Goal: Task Accomplishment & Management: Use online tool/utility

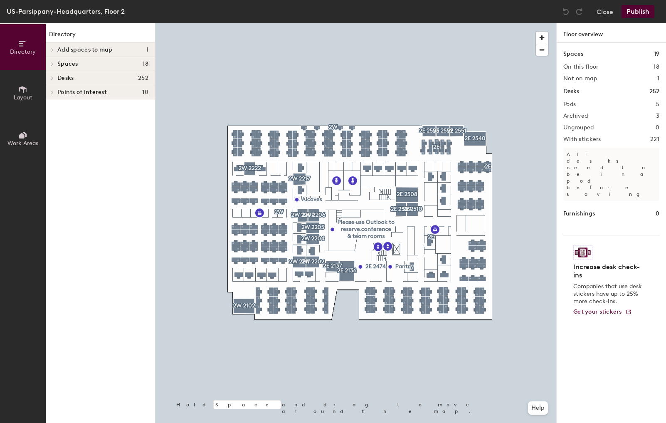
click at [23, 97] on span "Layout" at bounding box center [23, 97] width 19 height 7
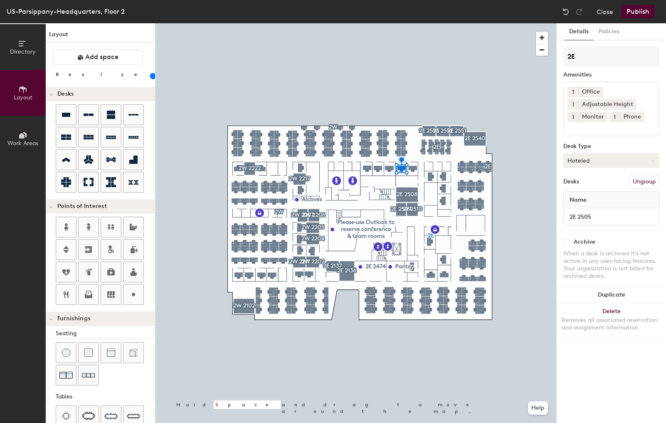
click at [612, 160] on button "Hoteled" at bounding box center [612, 160] width 96 height 15
click at [594, 184] on div "Assigned" at bounding box center [605, 186] width 83 height 12
click at [647, 9] on button "Publish" at bounding box center [638, 11] width 33 height 13
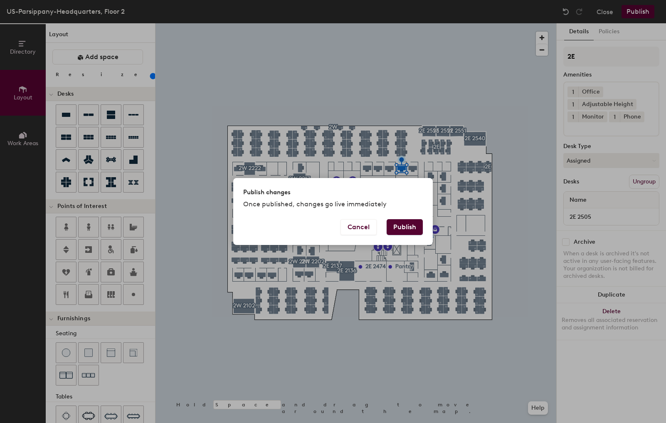
click at [409, 224] on button "Publish" at bounding box center [405, 227] width 36 height 16
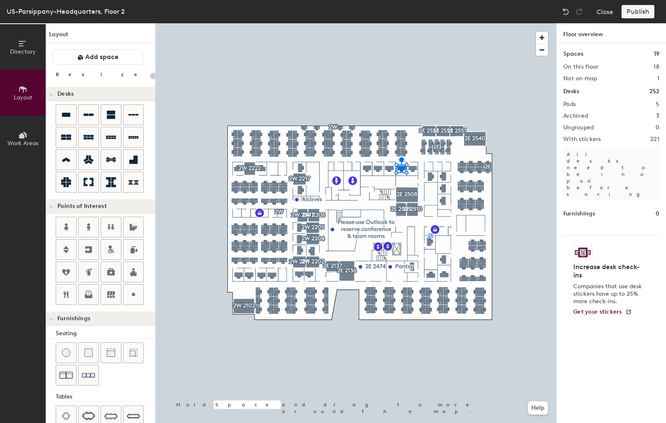
type input "20"
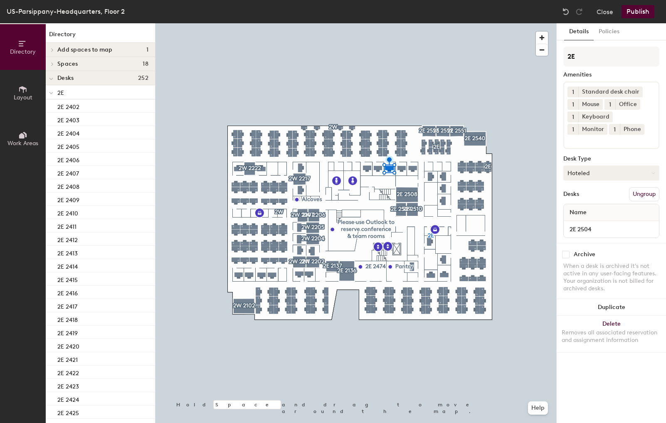
click at [607, 173] on button "Hoteled" at bounding box center [612, 173] width 96 height 15
click at [583, 197] on div "Assigned" at bounding box center [605, 199] width 83 height 12
click at [647, 14] on button "Publish" at bounding box center [638, 11] width 33 height 13
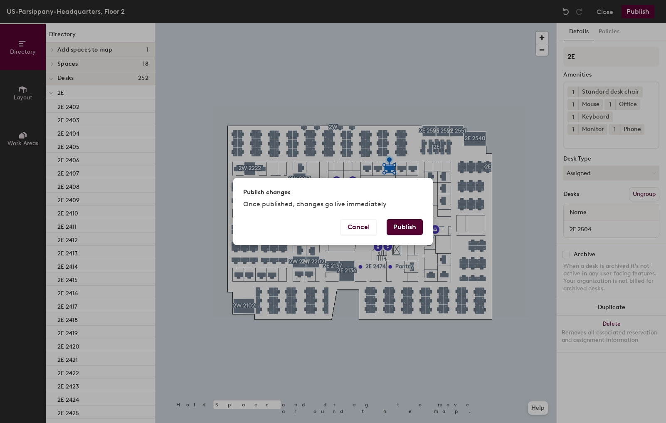
click at [405, 227] on button "Publish" at bounding box center [405, 227] width 36 height 16
